Goal: Find specific page/section: Find specific page/section

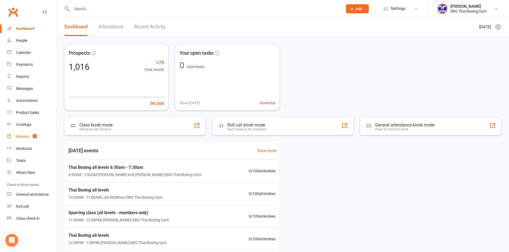
click at [27, 138] on div "Waivers" at bounding box center [22, 137] width 13 height 4
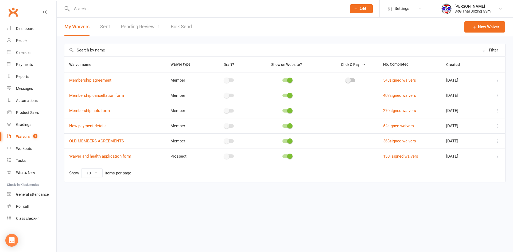
click at [117, 29] on div "My Waivers Sent Pending Review 1 Bulk Send" at bounding box center [128, 27] width 143 height 18
click at [128, 28] on link "Pending Review 1" at bounding box center [140, 27] width 39 height 18
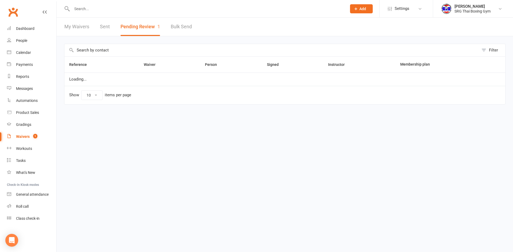
select select "100"
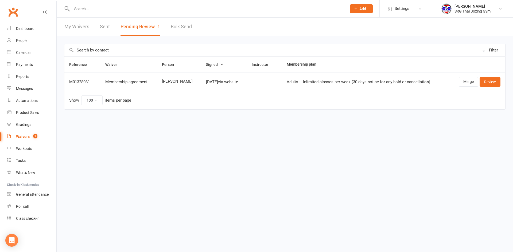
click at [68, 25] on link "My Waivers" at bounding box center [76, 27] width 25 height 18
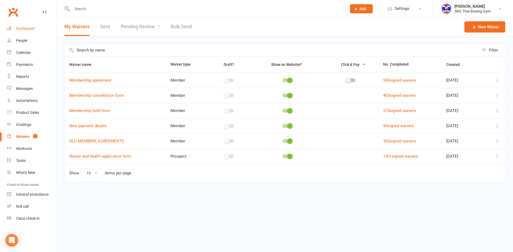
click at [40, 30] on link "Dashboard" at bounding box center [31, 29] width 49 height 12
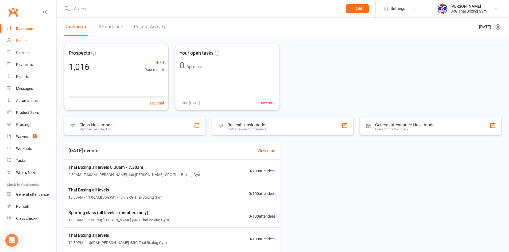
click at [18, 42] on div "People" at bounding box center [21, 40] width 11 height 4
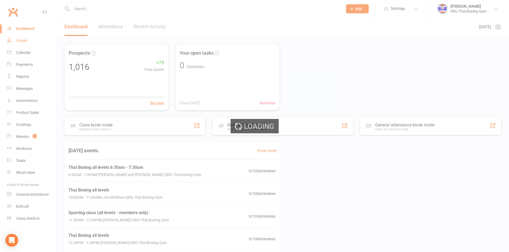
select select "100"
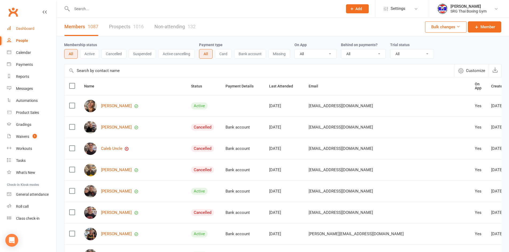
click at [24, 26] on div "Dashboard" at bounding box center [25, 28] width 18 height 4
